Goal: Navigation & Orientation: Find specific page/section

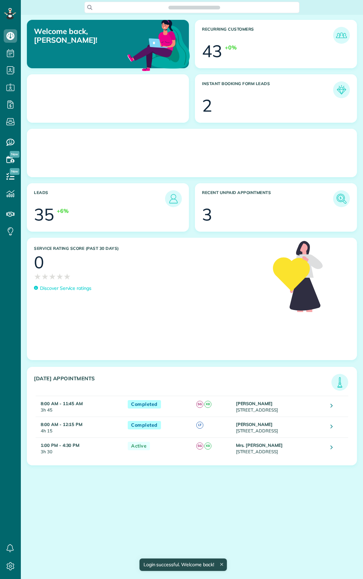
scroll to position [3, 3]
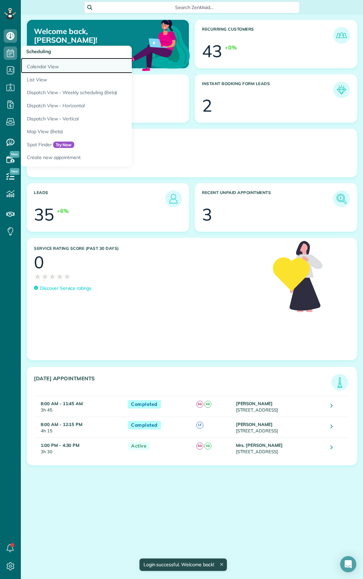
click at [48, 72] on link "Calendar View" at bounding box center [105, 65] width 168 height 15
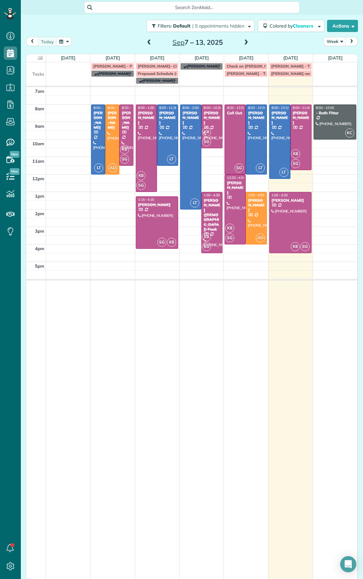
click at [260, 333] on td at bounding box center [246, 334] width 44 height 494
click at [210, 331] on td at bounding box center [202, 334] width 44 height 494
